Goal: Book appointment/travel/reservation

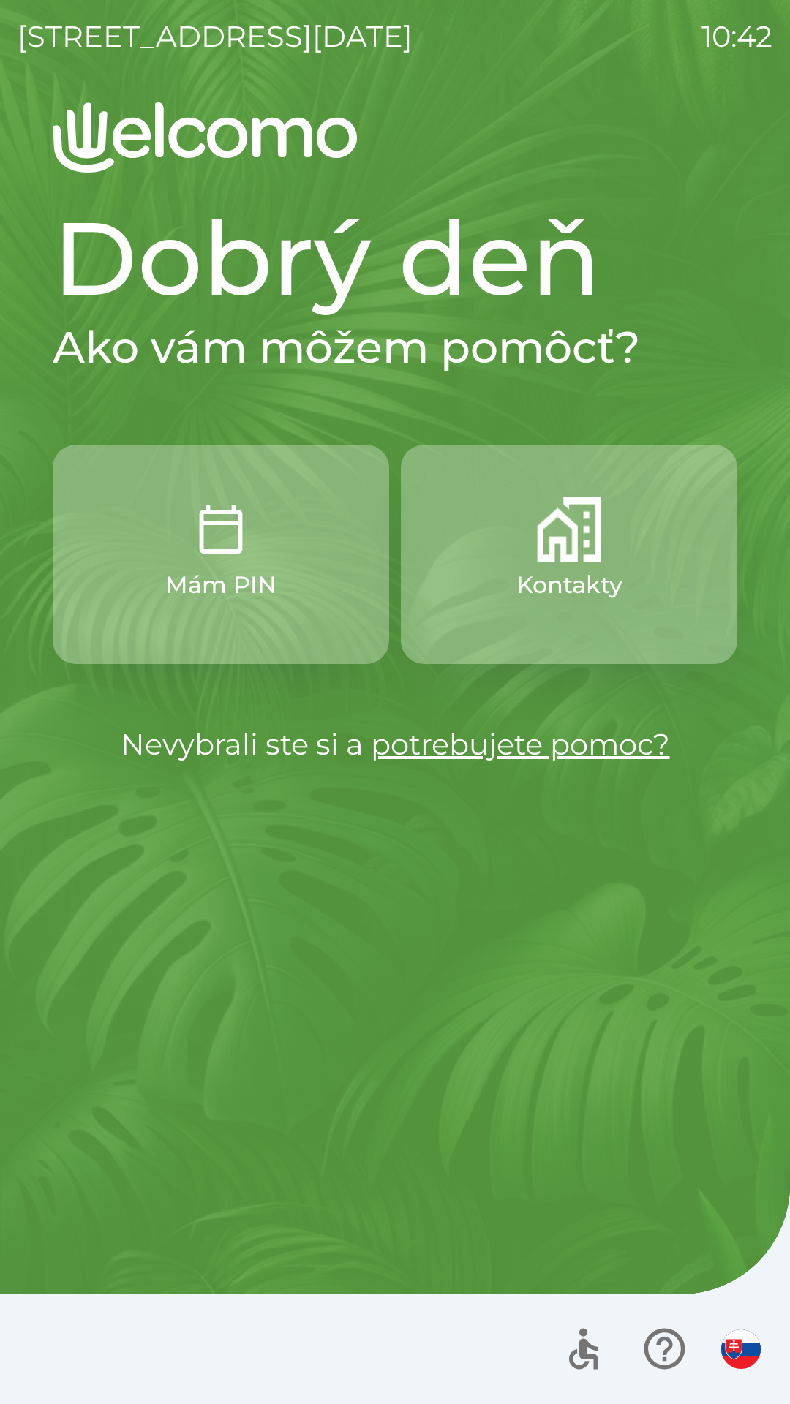
click at [597, 556] on img "button" at bounding box center [569, 529] width 64 height 64
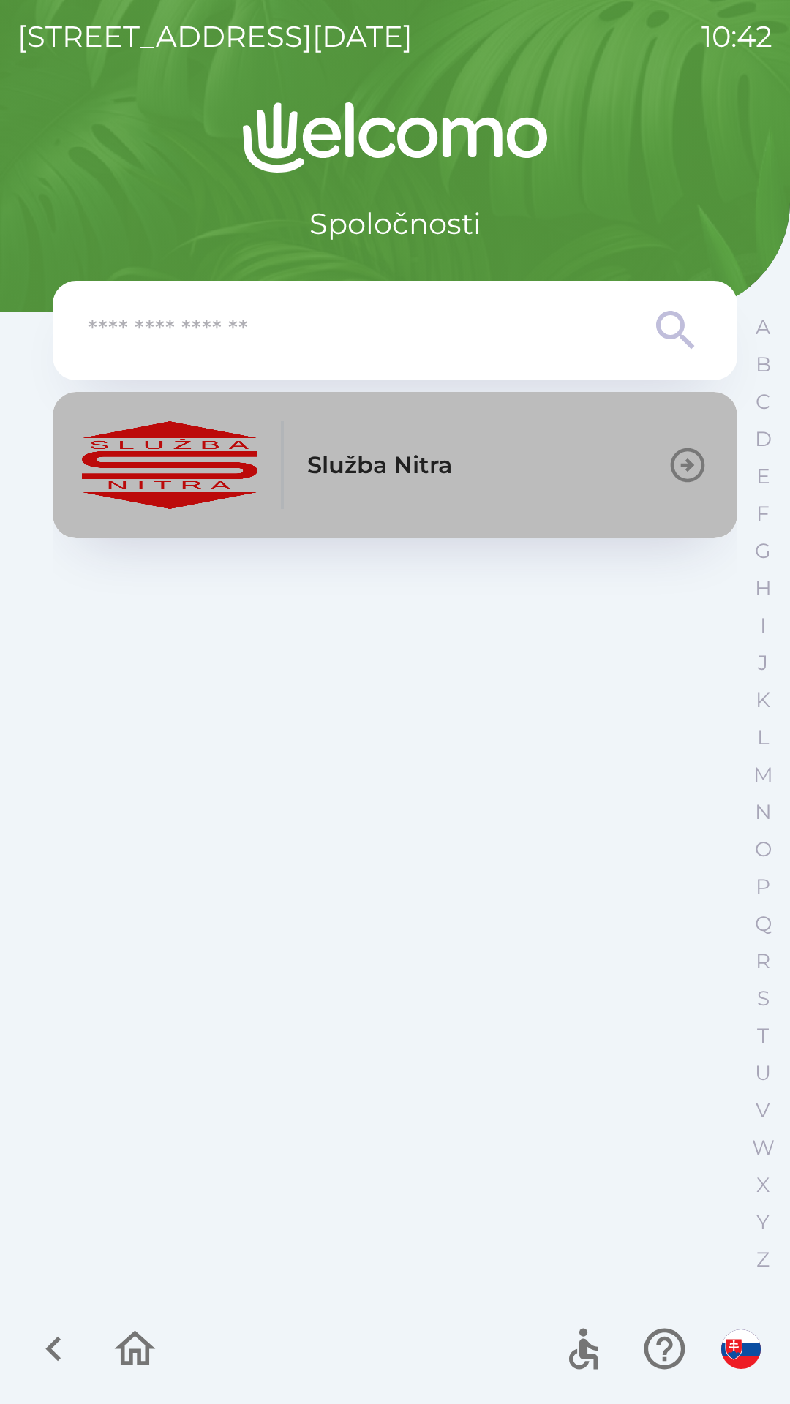
click at [461, 478] on button "Služba Nitra" at bounding box center [395, 465] width 684 height 146
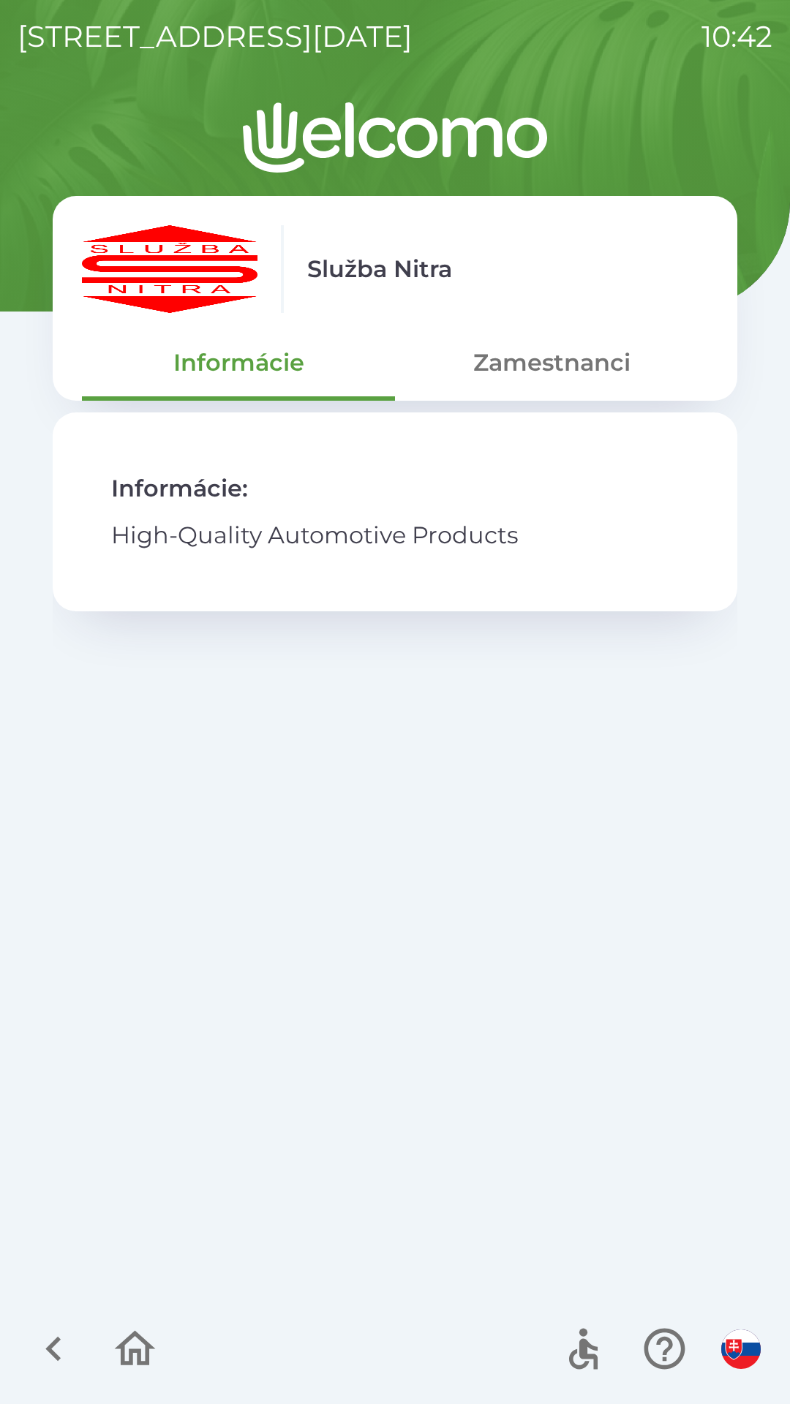
click at [588, 360] on button "Zamestnanci" at bounding box center [551, 362] width 313 height 53
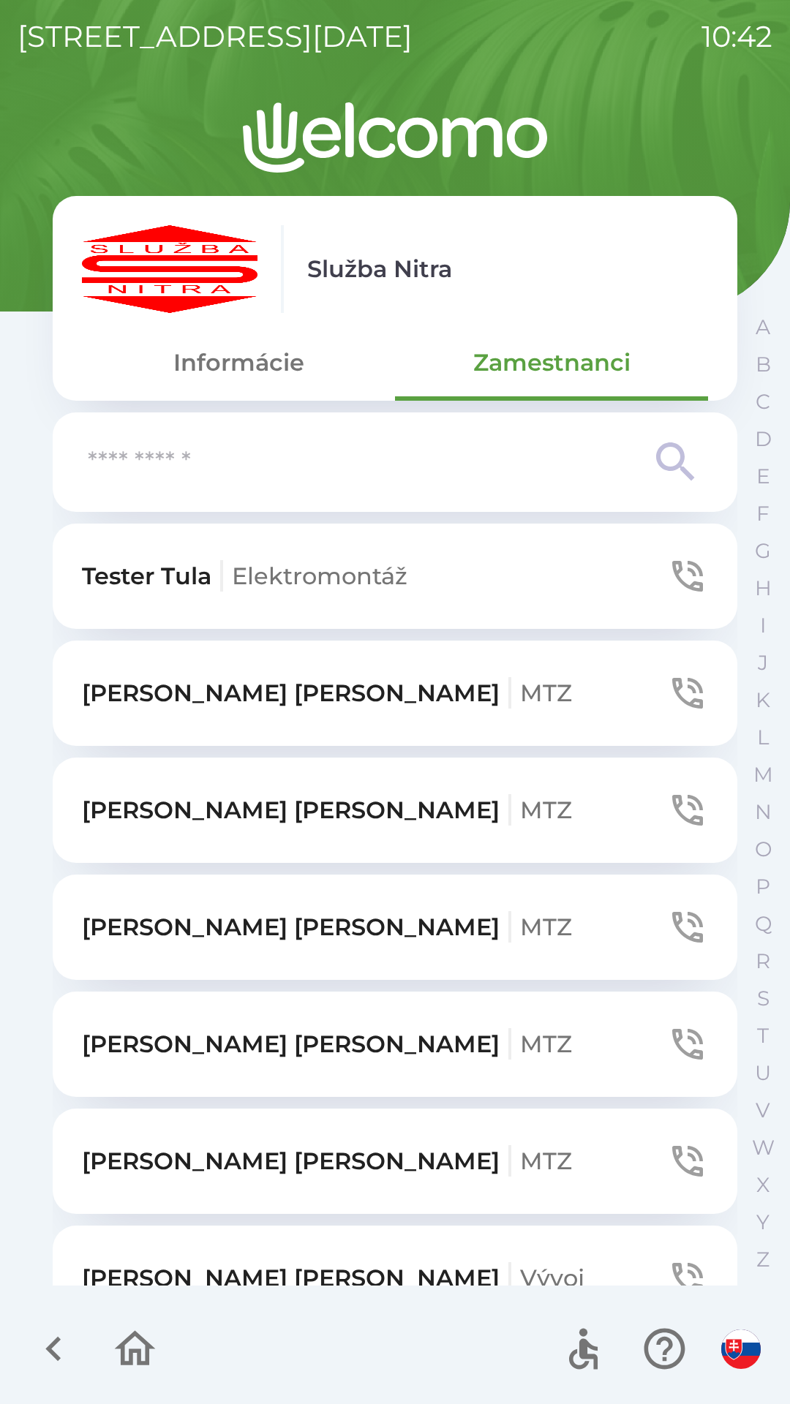
click at [290, 458] on input "text" at bounding box center [366, 462] width 556 height 40
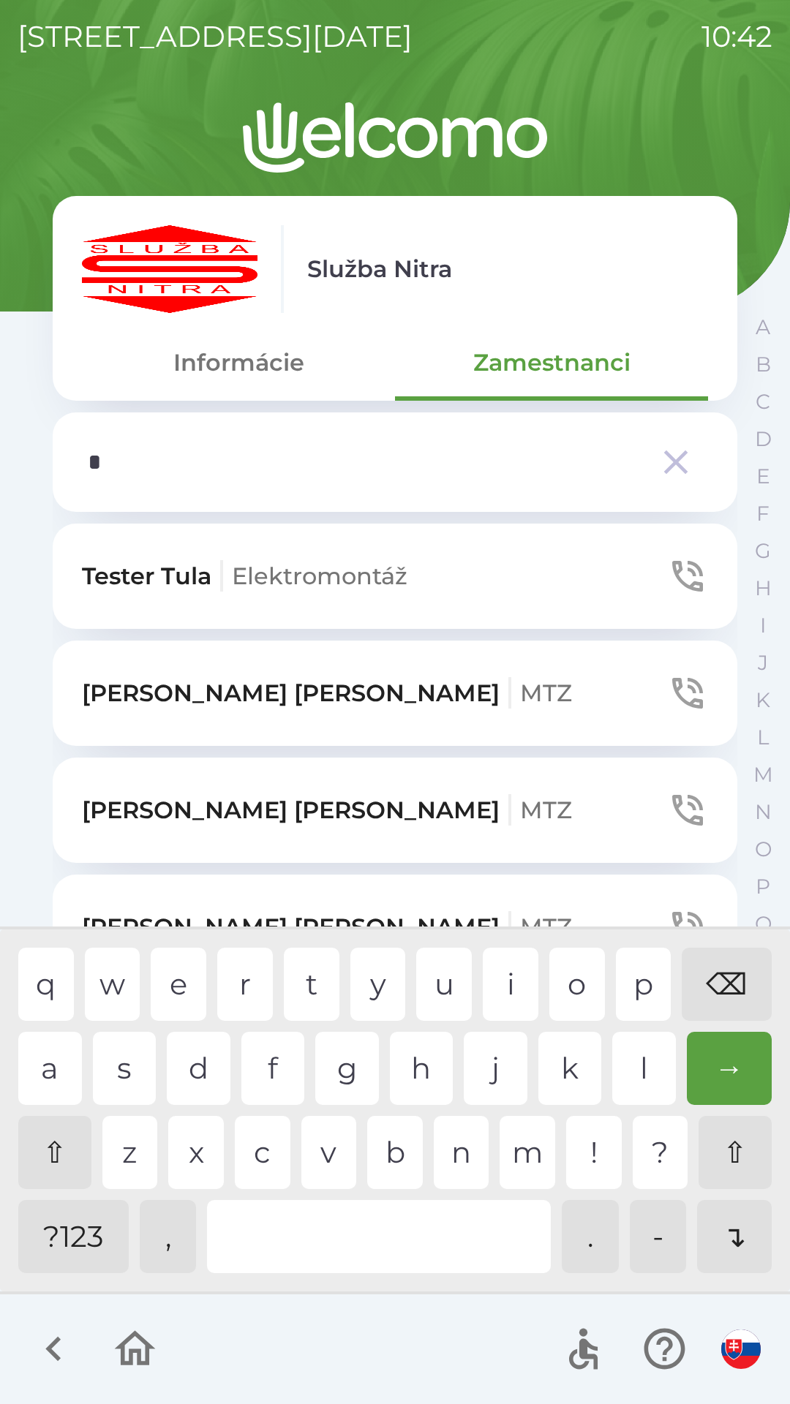
click at [61, 1061] on div "a" at bounding box center [50, 1068] width 64 height 73
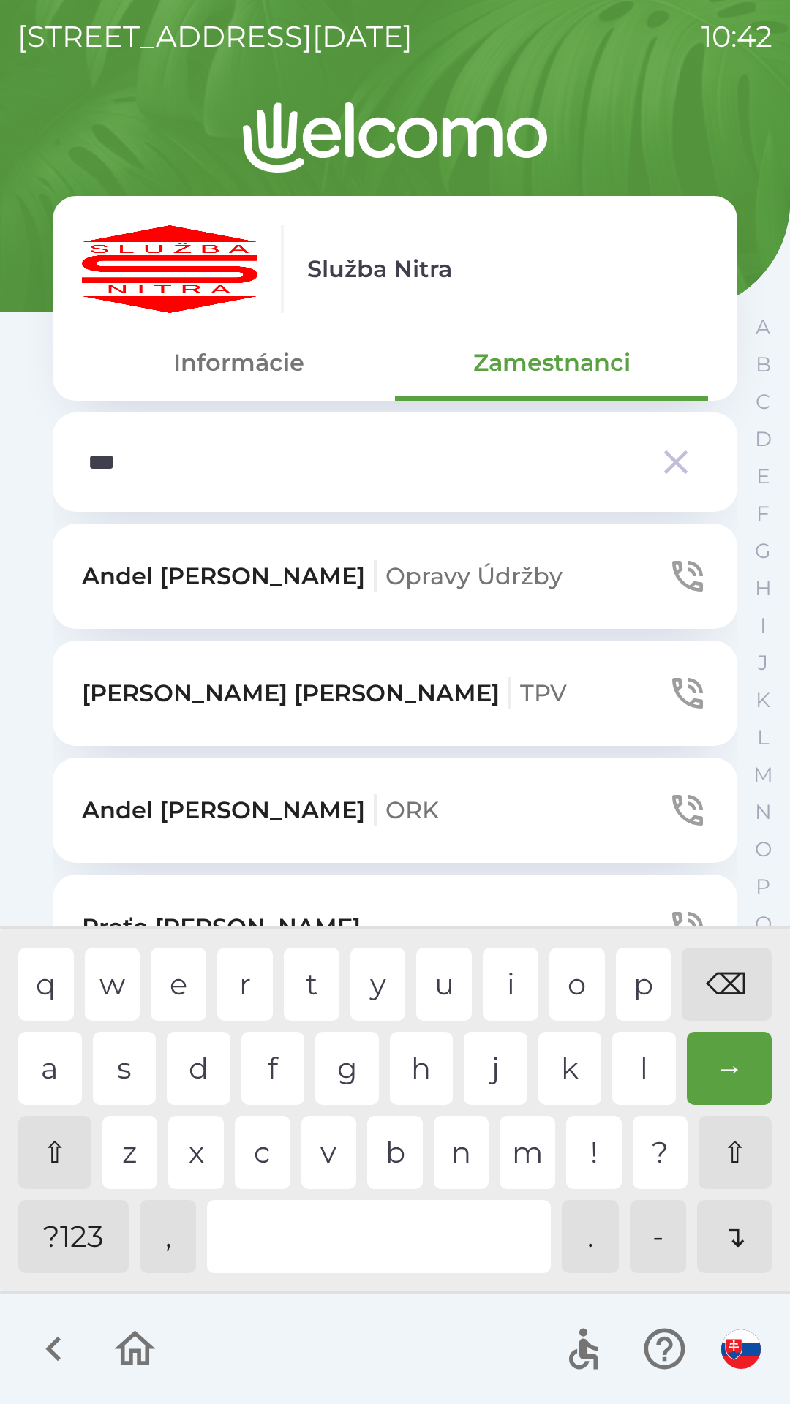
click at [203, 1062] on div "d" at bounding box center [199, 1068] width 64 height 73
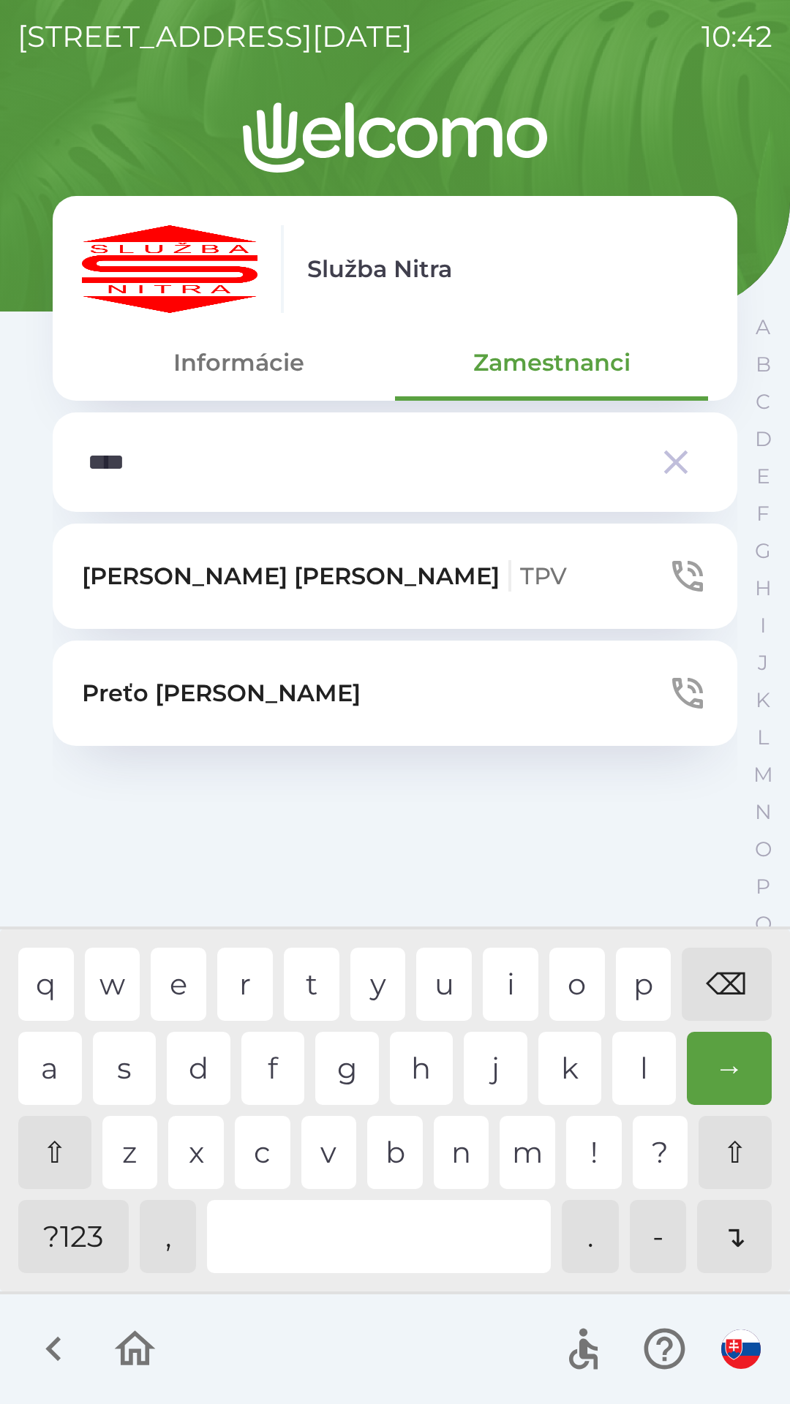
click at [247, 972] on div "r" at bounding box center [245, 983] width 56 height 73
type input "*****"
click at [298, 687] on button "Preťo [PERSON_NAME]" at bounding box center [395, 692] width 684 height 105
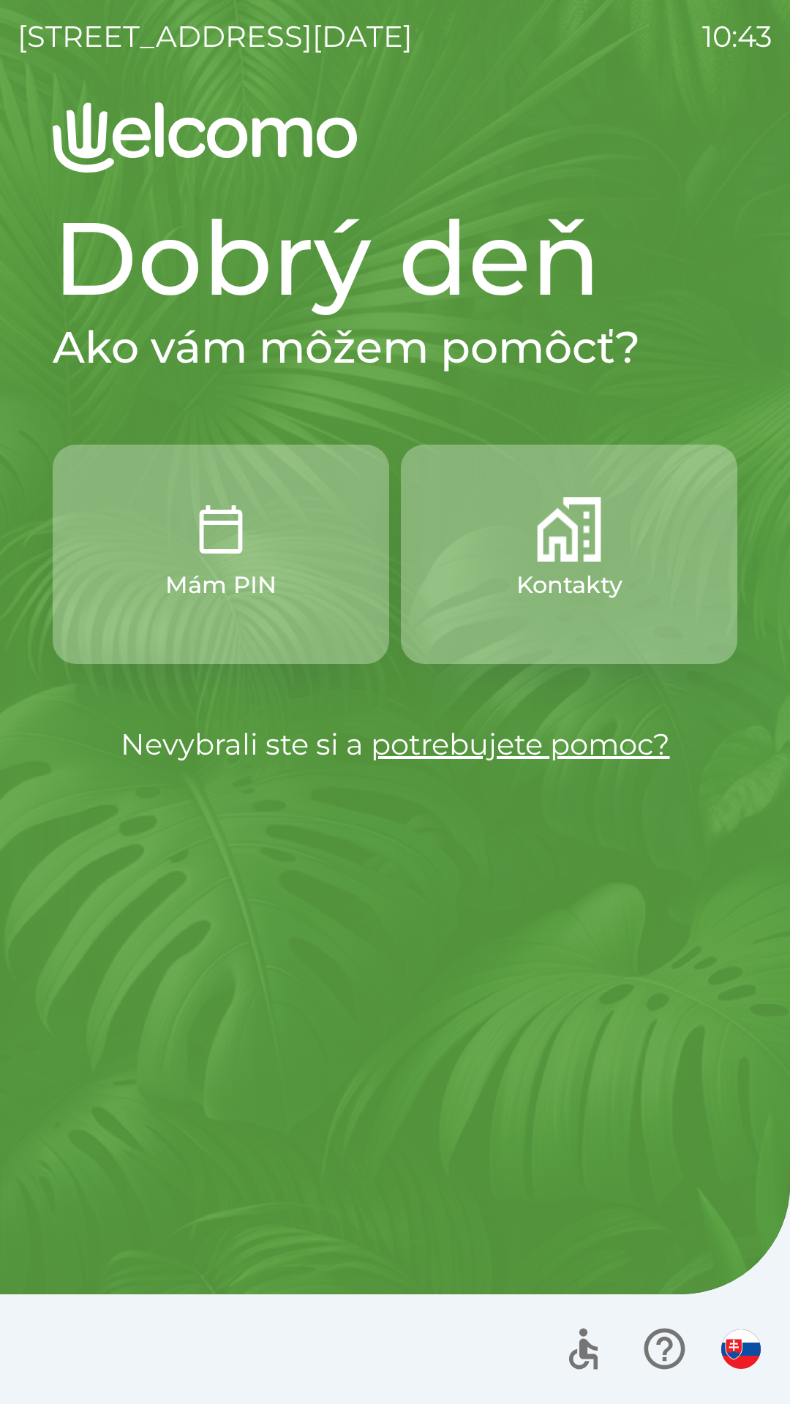
click at [569, 536] on img "button" at bounding box center [569, 529] width 64 height 64
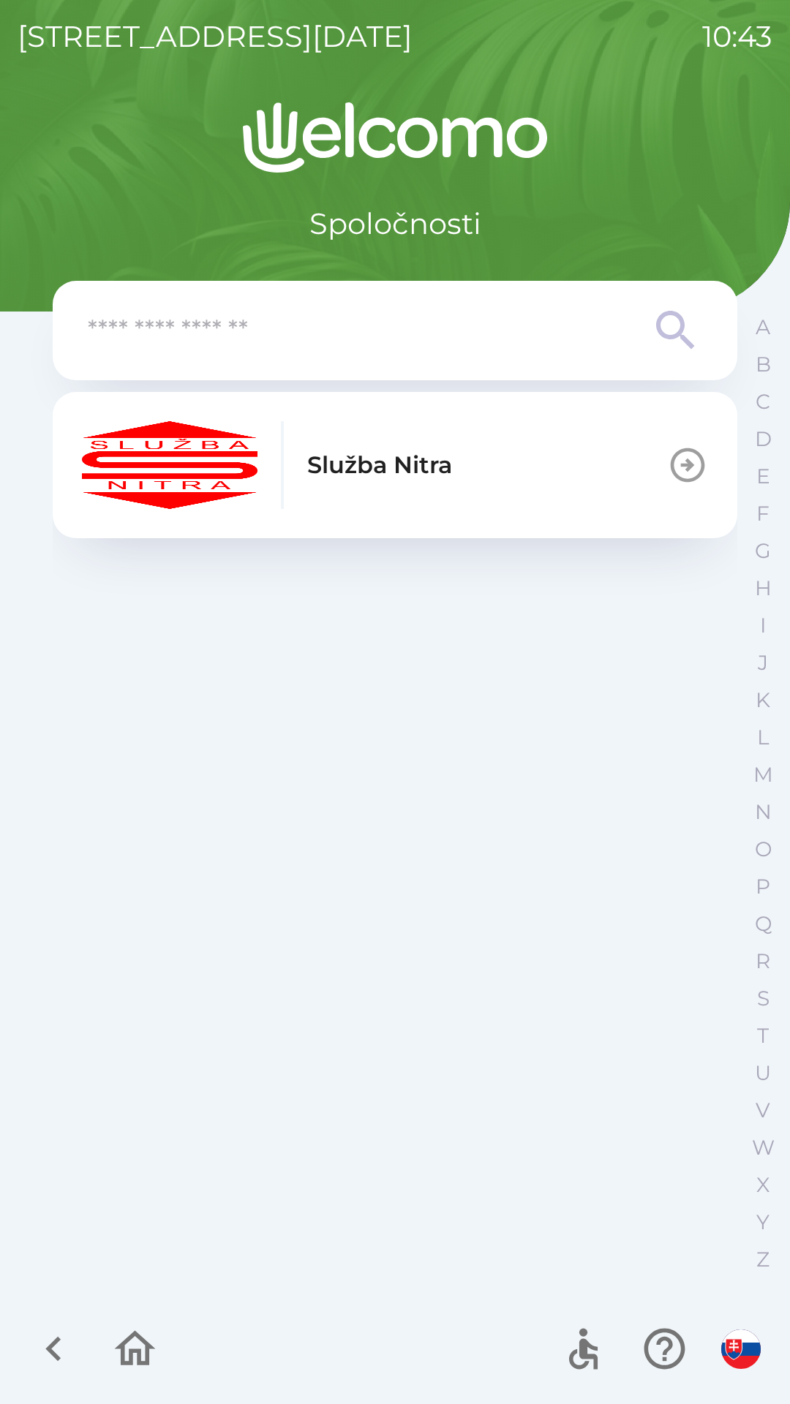
click at [459, 463] on button "Služba Nitra" at bounding box center [395, 465] width 684 height 146
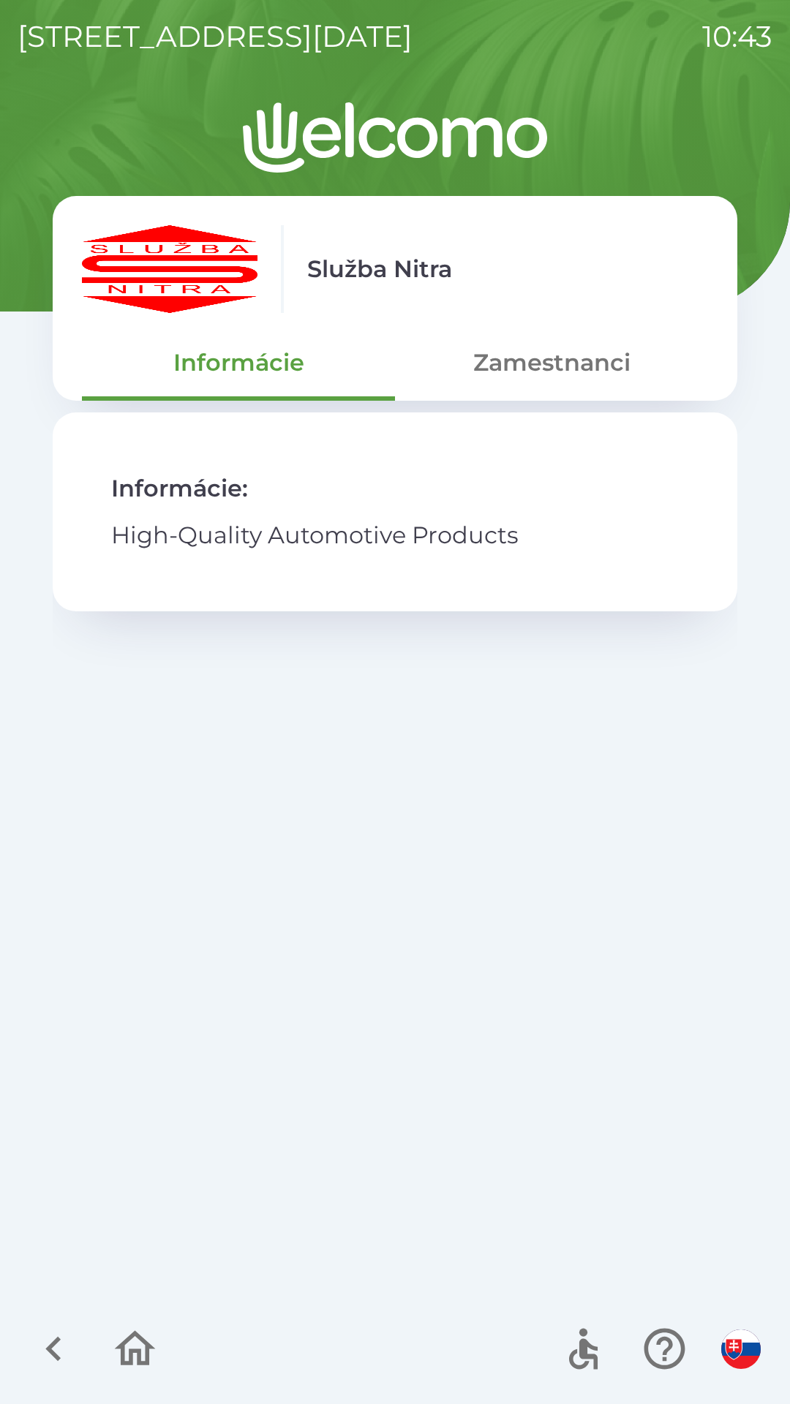
click at [545, 368] on button "Zamestnanci" at bounding box center [551, 362] width 313 height 53
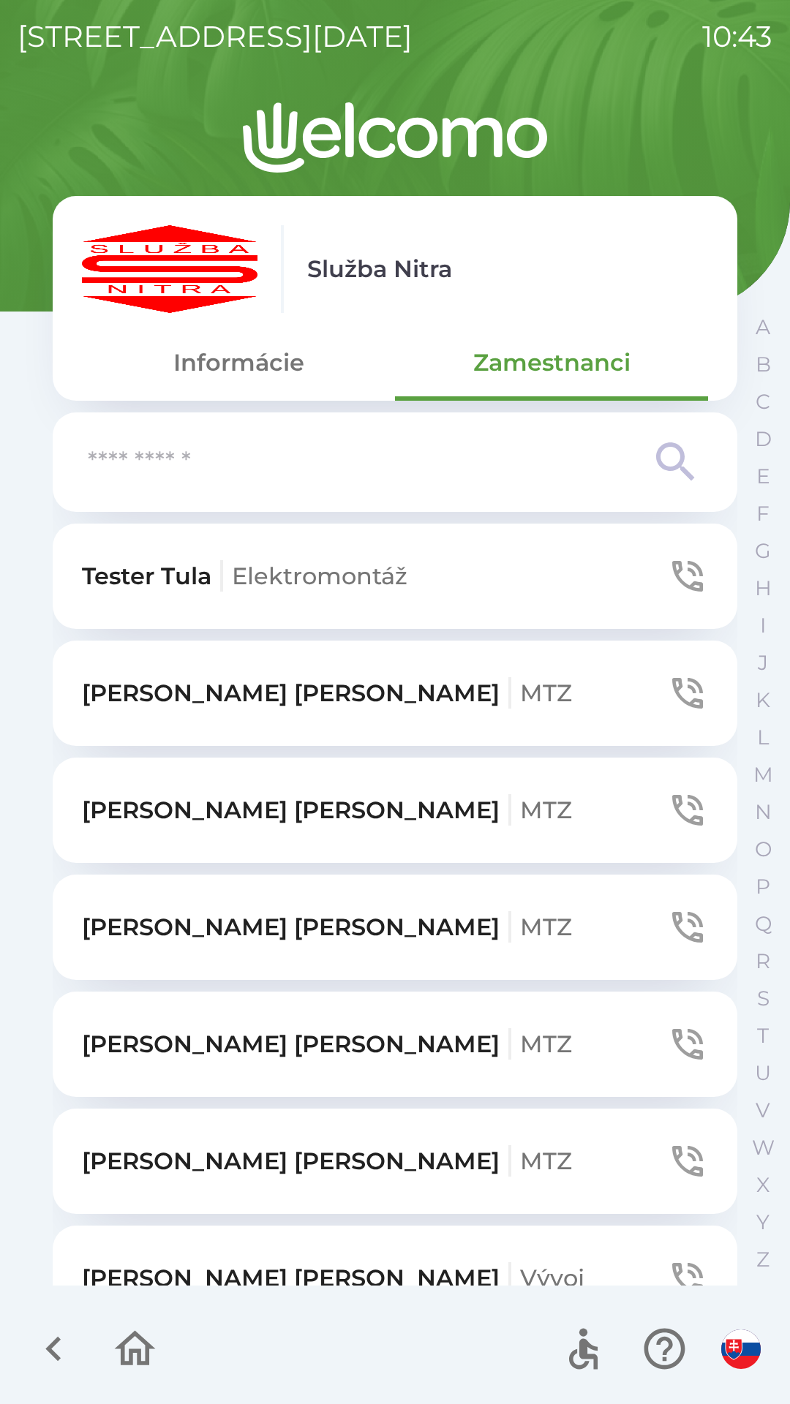
click at [120, 479] on input "text" at bounding box center [366, 462] width 556 height 40
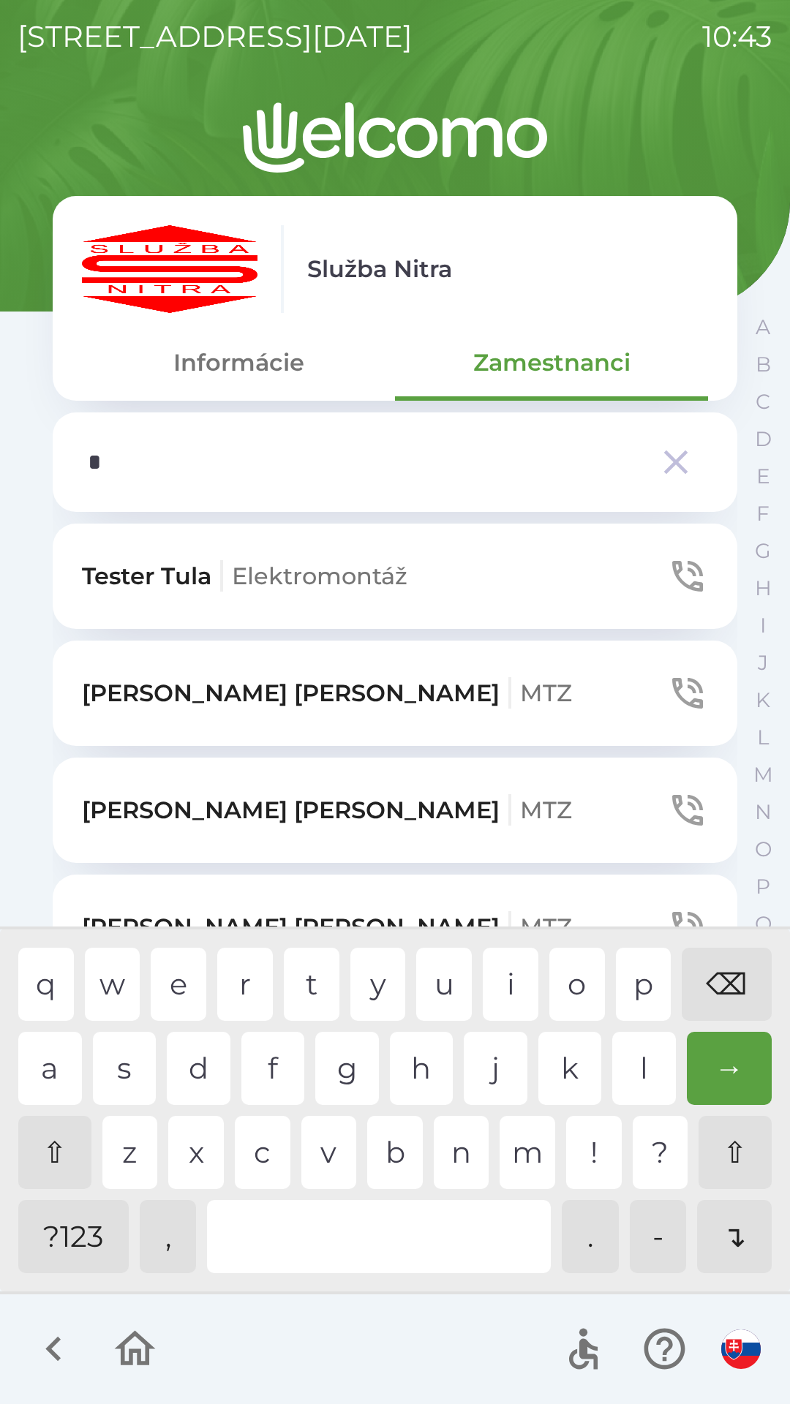
click at [31, 1052] on div "a" at bounding box center [50, 1068] width 64 height 73
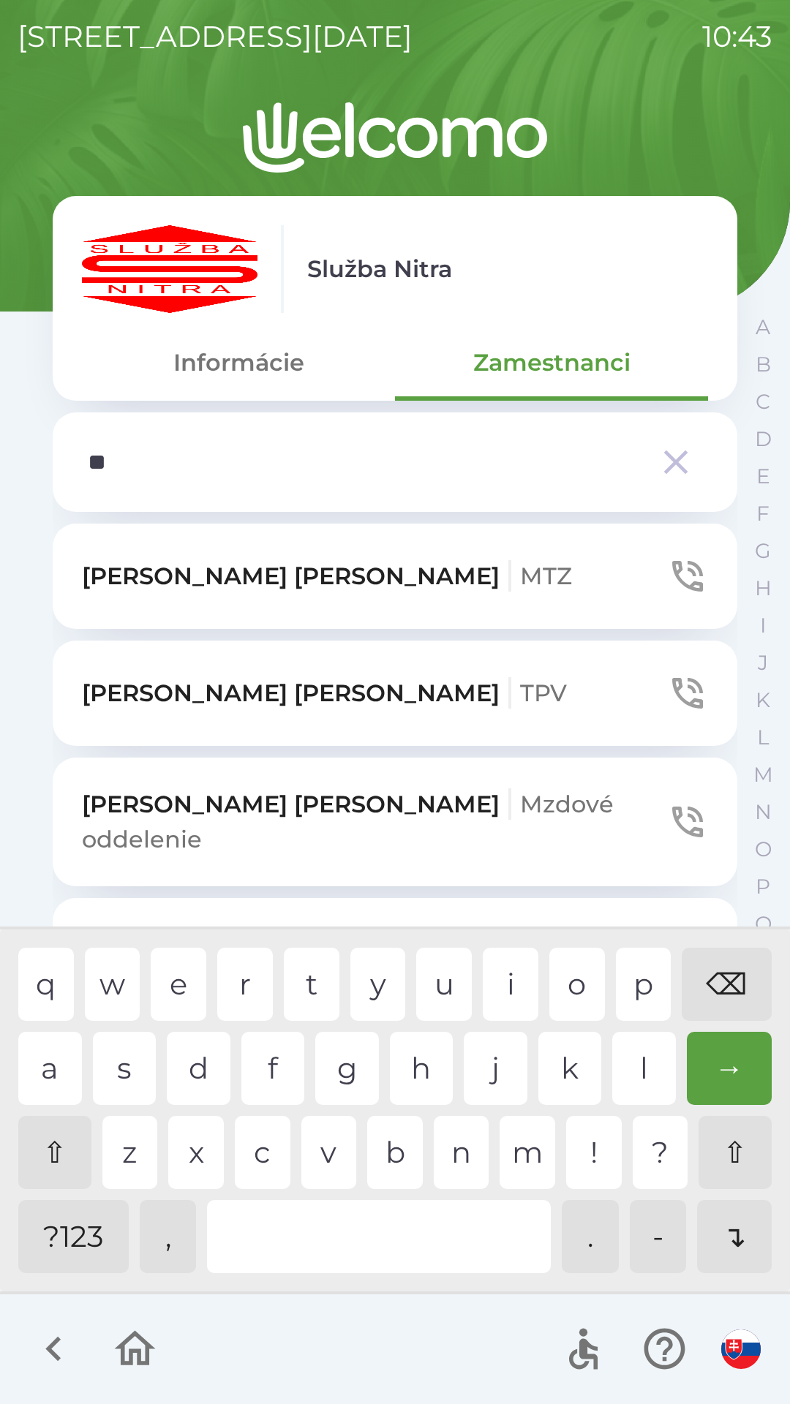
click at [458, 1165] on div "n" at bounding box center [462, 1152] width 56 height 73
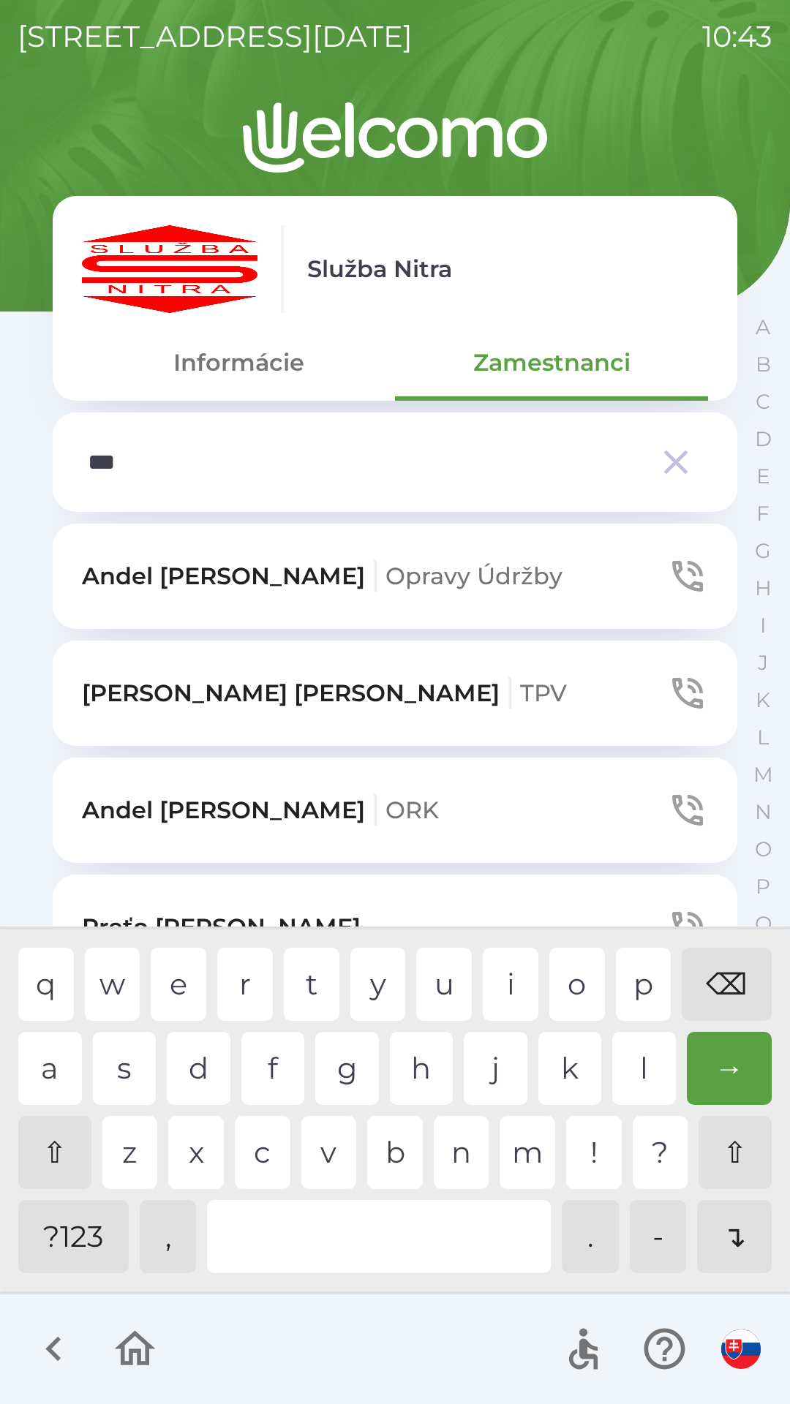
click at [209, 1055] on div "d" at bounding box center [199, 1068] width 64 height 73
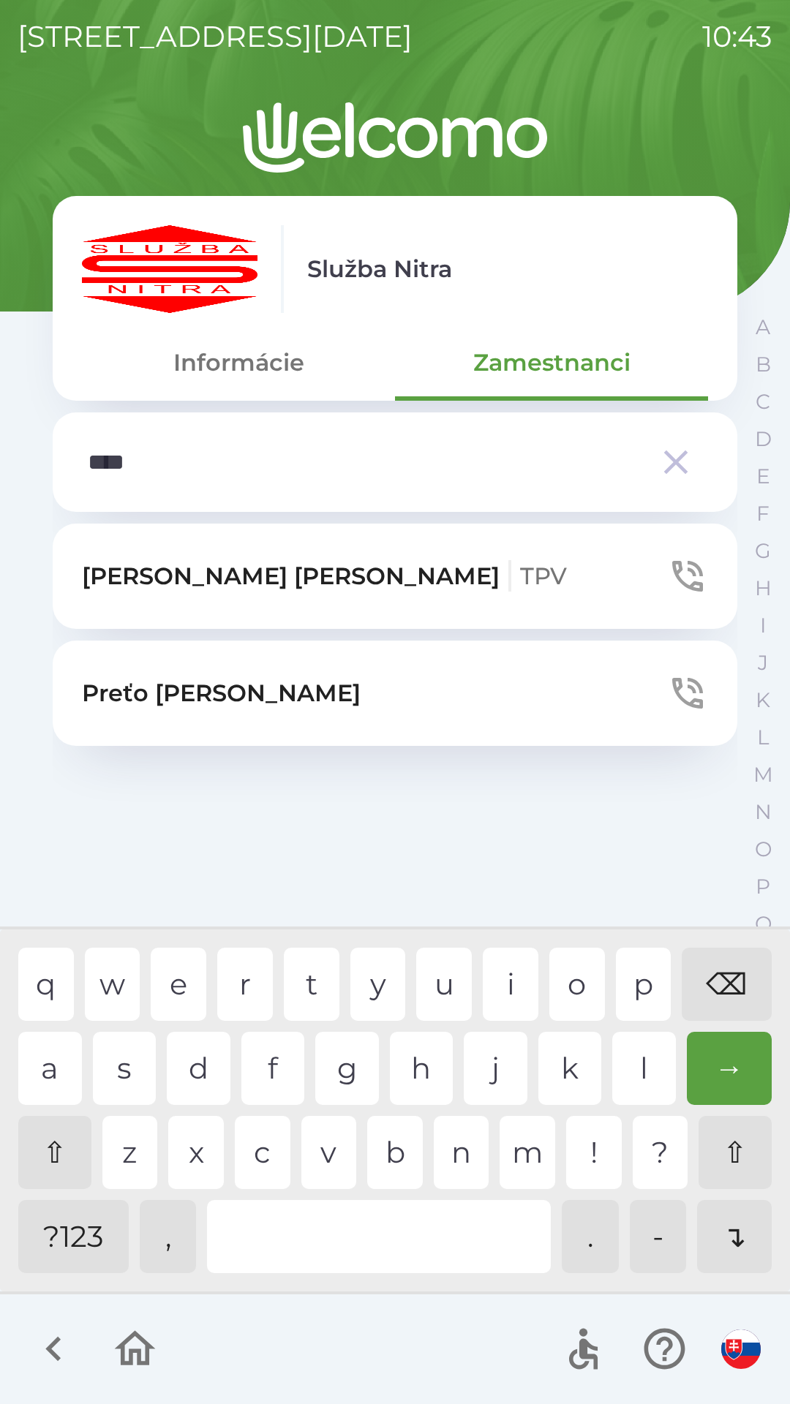
click at [260, 997] on div "r" at bounding box center [245, 983] width 56 height 73
type input "*****"
click at [187, 1001] on div "e" at bounding box center [179, 983] width 56 height 73
click at [175, 689] on p "Preťo [PERSON_NAME]" at bounding box center [221, 693] width 279 height 35
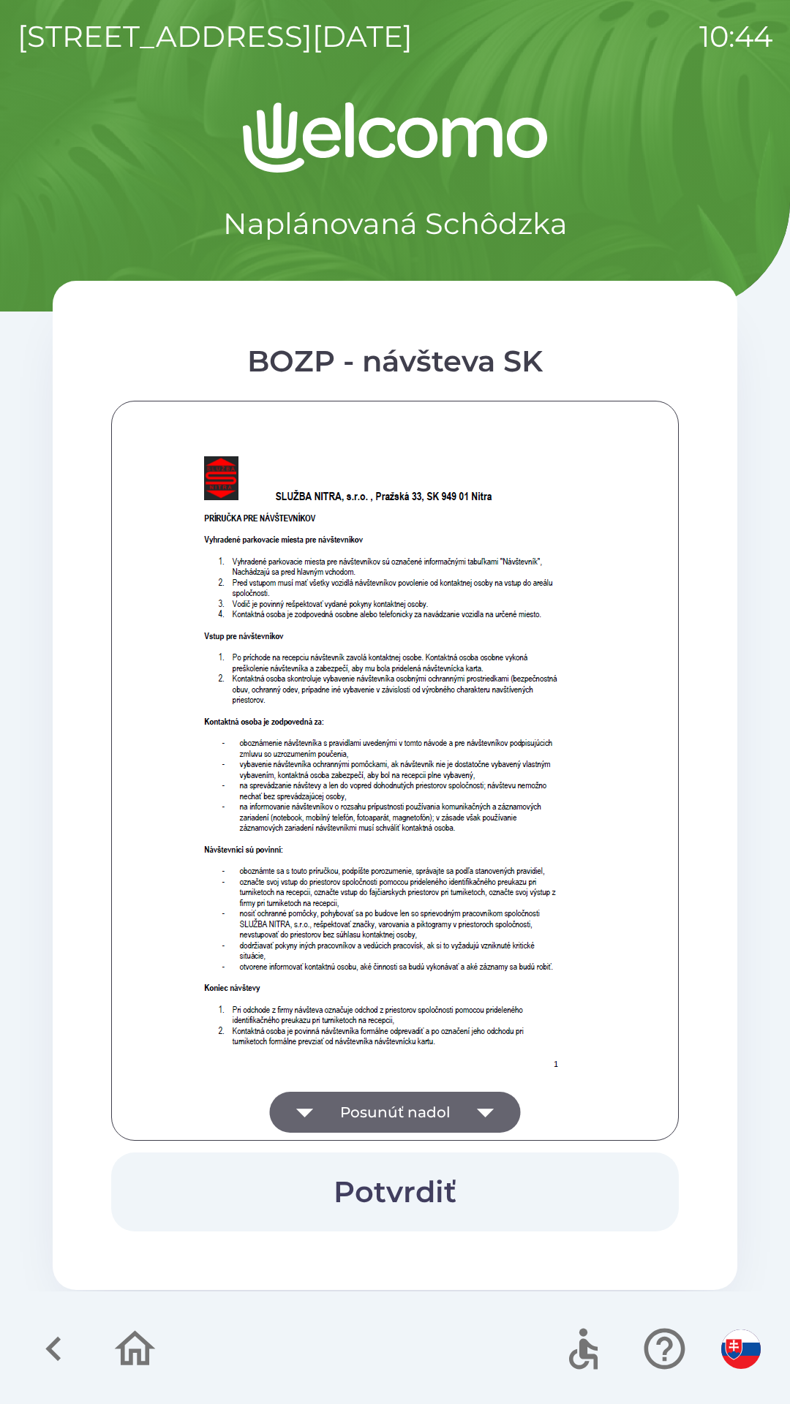
click at [483, 1104] on icon "button" at bounding box center [485, 1112] width 41 height 41
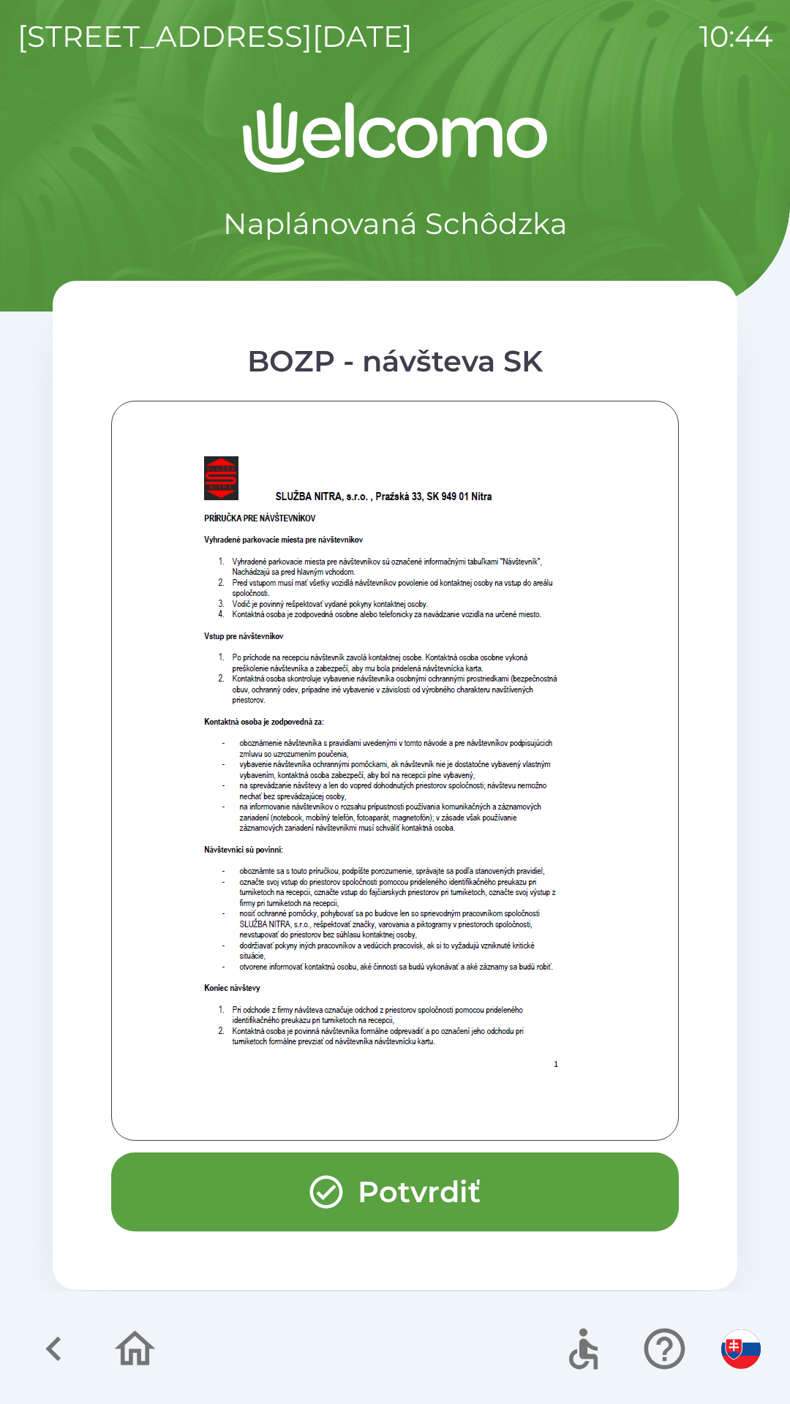
scroll to position [591, 0]
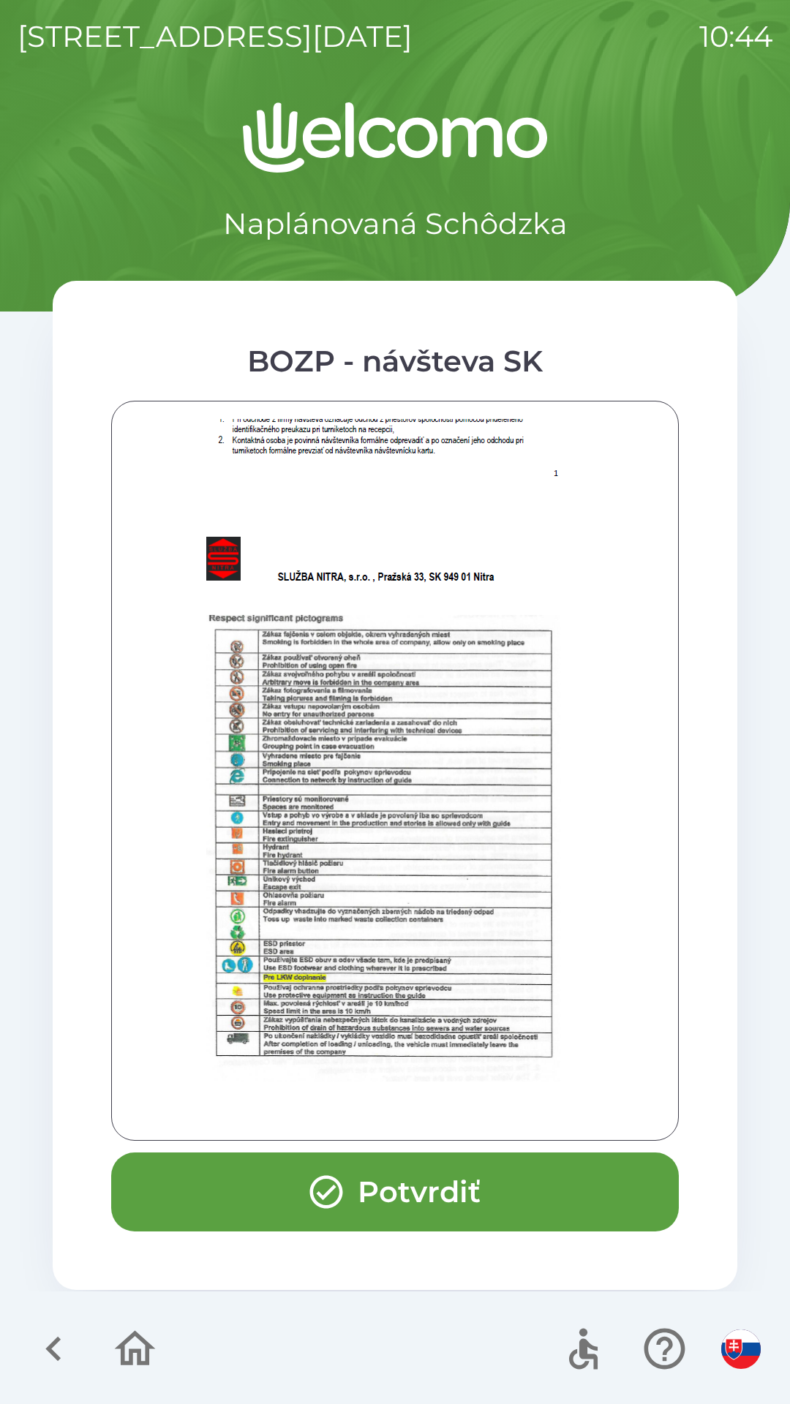
click at [414, 1193] on button "Potvrdiť" at bounding box center [394, 1191] width 567 height 79
